Goal: Communication & Community: Ask a question

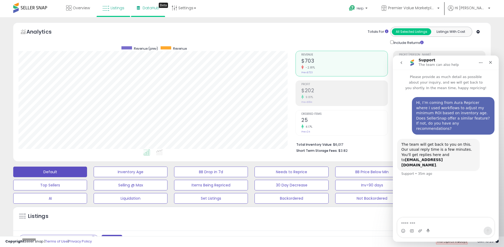
scroll to position [108, 277]
click at [172, 8] on icon at bounding box center [174, 7] width 5 height 5
click at [183, 25] on link "Store settings" at bounding box center [185, 26] width 24 height 5
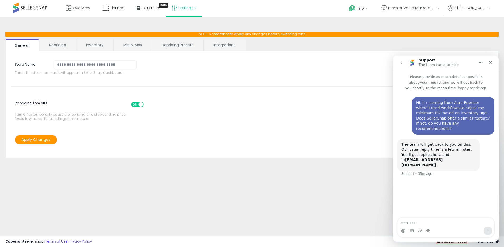
click at [139, 43] on link "Min & Max" at bounding box center [133, 44] width 38 height 11
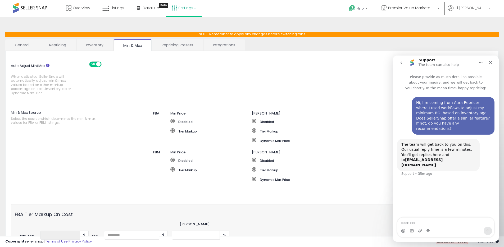
click at [400, 60] on button "go back" at bounding box center [401, 63] width 10 height 10
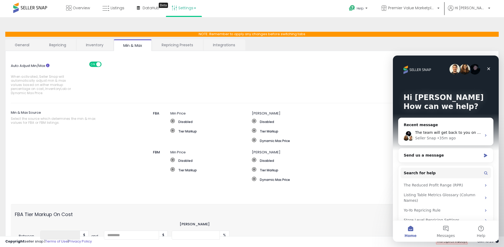
click at [180, 43] on link "Repricing Presets" at bounding box center [177, 44] width 51 height 11
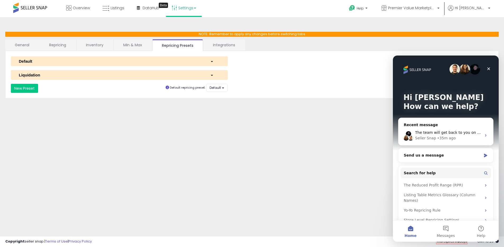
click at [217, 45] on link "Integrations" at bounding box center [223, 44] width 41 height 11
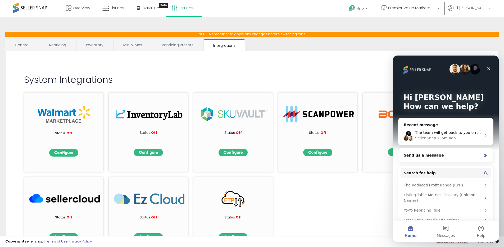
click at [184, 46] on link "Repricing Presets" at bounding box center [177, 44] width 51 height 11
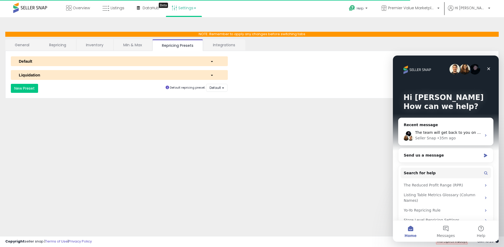
click at [130, 47] on link "Min & Max" at bounding box center [133, 44] width 38 height 11
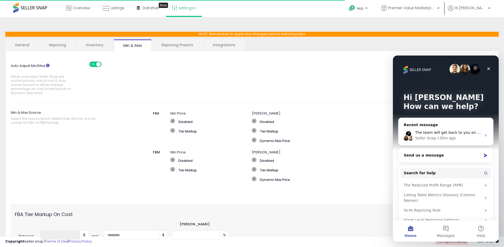
click at [100, 45] on link "Inventory" at bounding box center [94, 44] width 36 height 11
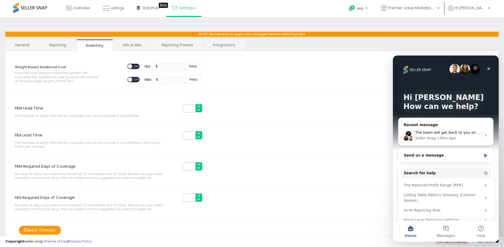
click at [50, 43] on link "Repricing" at bounding box center [58, 44] width 36 height 11
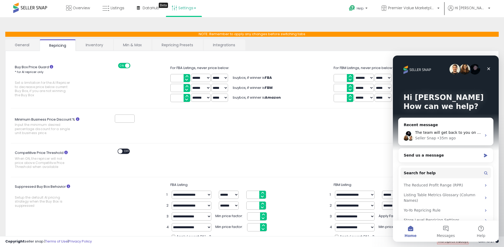
click at [26, 47] on link "General" at bounding box center [22, 44] width 34 height 11
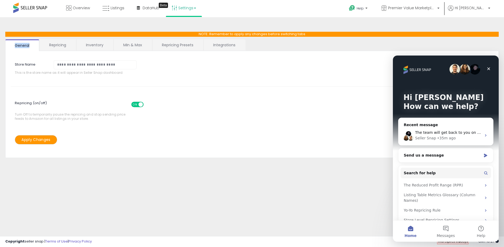
click at [63, 44] on link "Repricing" at bounding box center [58, 44] width 36 height 11
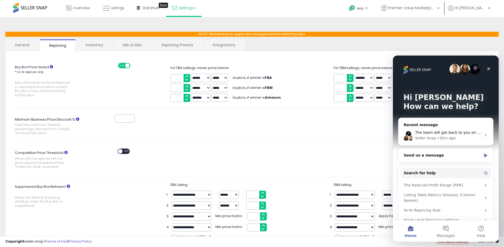
click at [101, 43] on link "Inventory" at bounding box center [94, 44] width 36 height 11
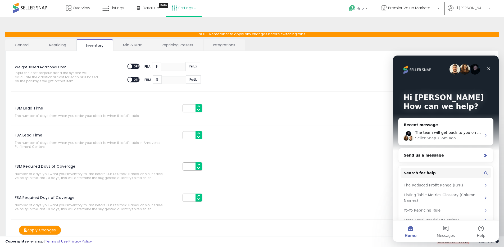
click at [125, 44] on link "Min & Max" at bounding box center [132, 44] width 38 height 11
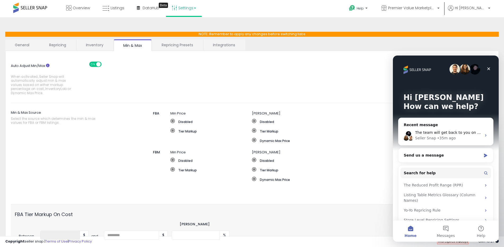
click at [167, 45] on link "Repricing Presets" at bounding box center [177, 44] width 51 height 11
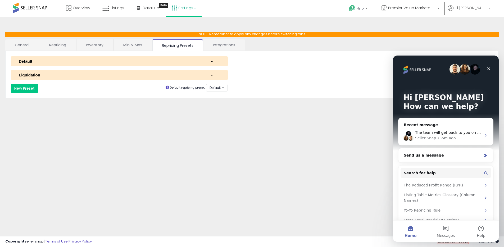
click at [232, 44] on link "Integrations" at bounding box center [223, 44] width 41 height 11
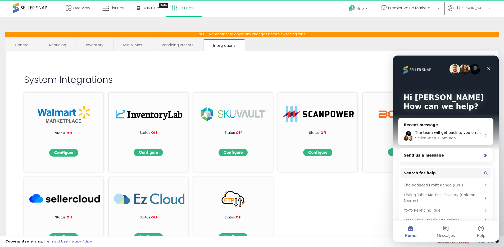
click at [187, 44] on link "Repricing Presets" at bounding box center [177, 44] width 51 height 11
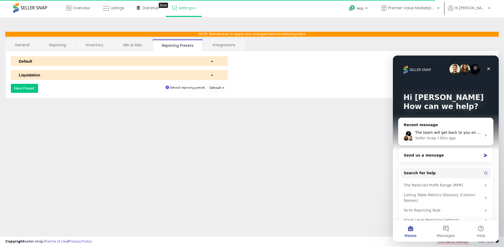
click at [149, 45] on link "Min & Max" at bounding box center [133, 44] width 38 height 11
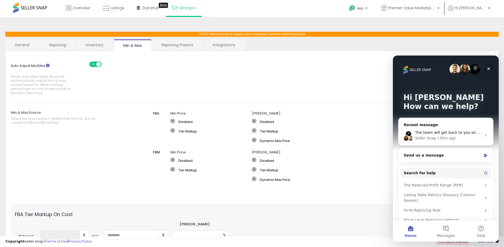
click at [490, 70] on icon "Close" at bounding box center [488, 69] width 4 height 4
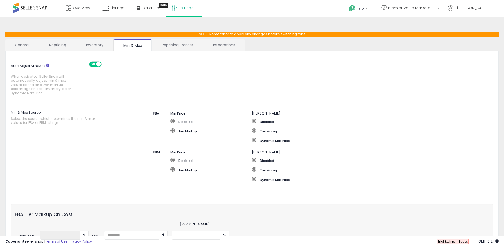
click at [173, 43] on link "Repricing Presets" at bounding box center [177, 44] width 51 height 11
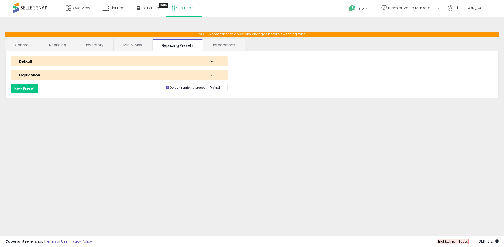
click at [214, 44] on link "Integrations" at bounding box center [223, 44] width 41 height 11
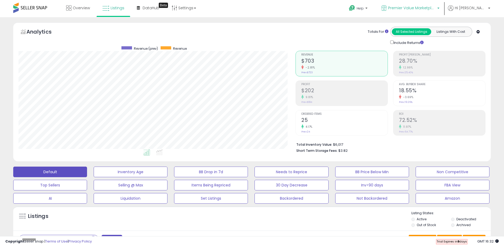
scroll to position [108, 277]
click at [430, 9] on span "Premier Value Marketplace LLC" at bounding box center [412, 7] width 48 height 5
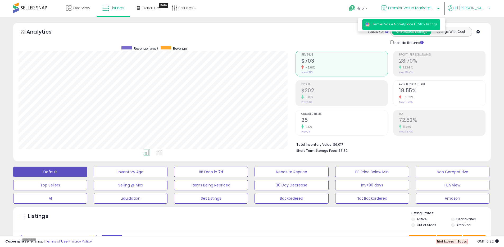
click at [482, 9] on span "Hi [PERSON_NAME]" at bounding box center [471, 7] width 32 height 5
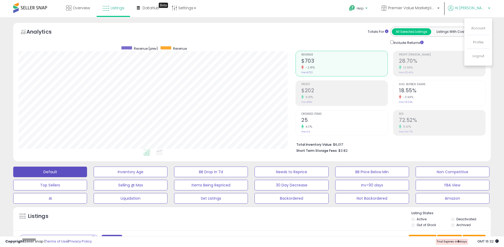
click at [364, 8] on span "Help" at bounding box center [359, 8] width 7 height 4
click at [377, 29] on link "Contact Support" at bounding box center [364, 28] width 29 height 5
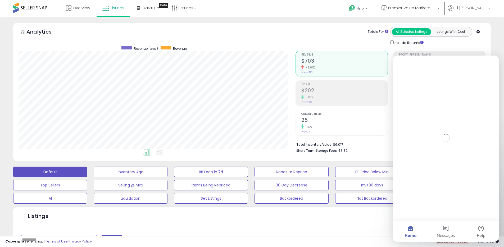
scroll to position [0, 0]
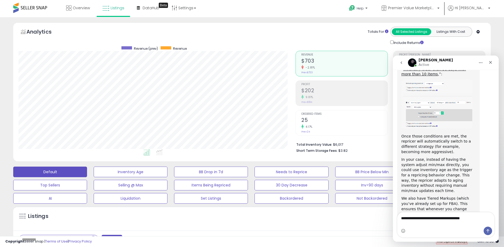
scroll to position [86, 0]
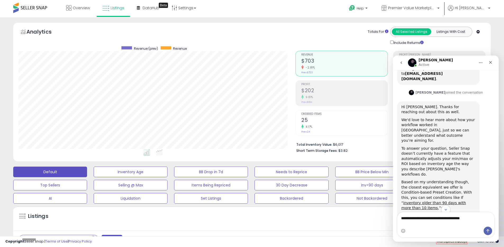
type textarea "**********"
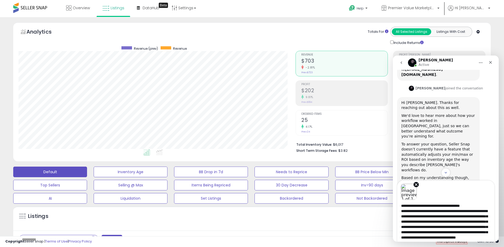
scroll to position [0, 0]
click at [450, 234] on textarea "**********" at bounding box center [445, 221] width 97 height 42
click at [443, 227] on textarea "**********" at bounding box center [445, 221] width 97 height 42
click at [399, 205] on textarea "**********" at bounding box center [445, 221] width 97 height 42
paste textarea "**********"
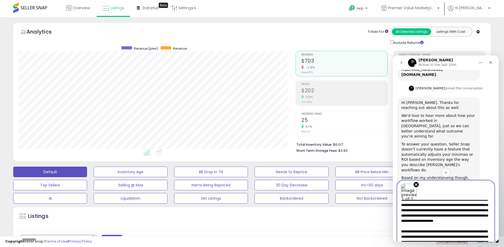
scroll to position [3, 0]
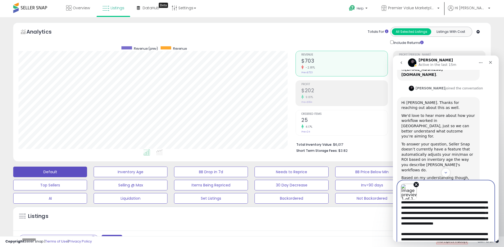
type textarea "**********"
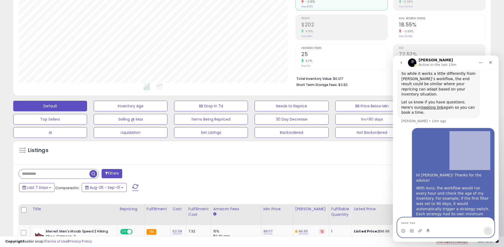
scroll to position [384, 0]
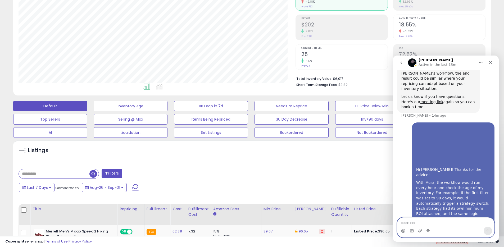
click at [434, 126] on img "user says…" at bounding box center [451, 145] width 71 height 39
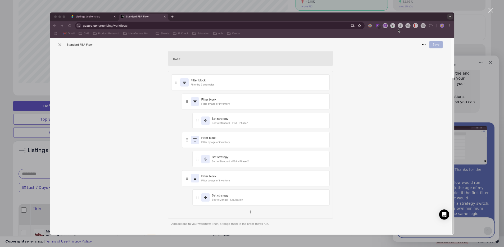
click at [487, 69] on div "Intercom messenger" at bounding box center [252, 123] width 504 height 247
